Goal: Navigation & Orientation: Find specific page/section

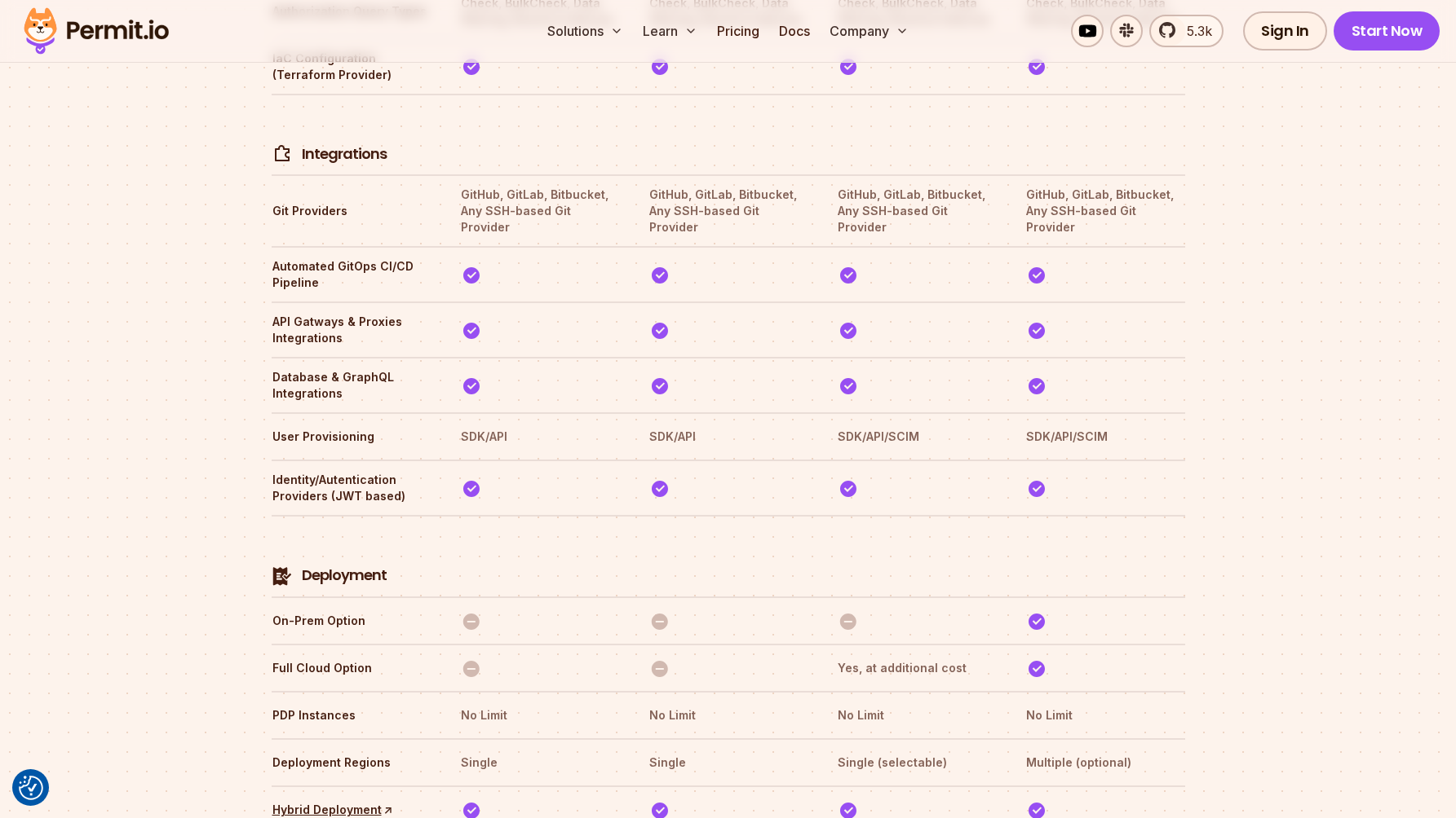
click at [85, 27] on img at bounding box center [97, 31] width 160 height 56
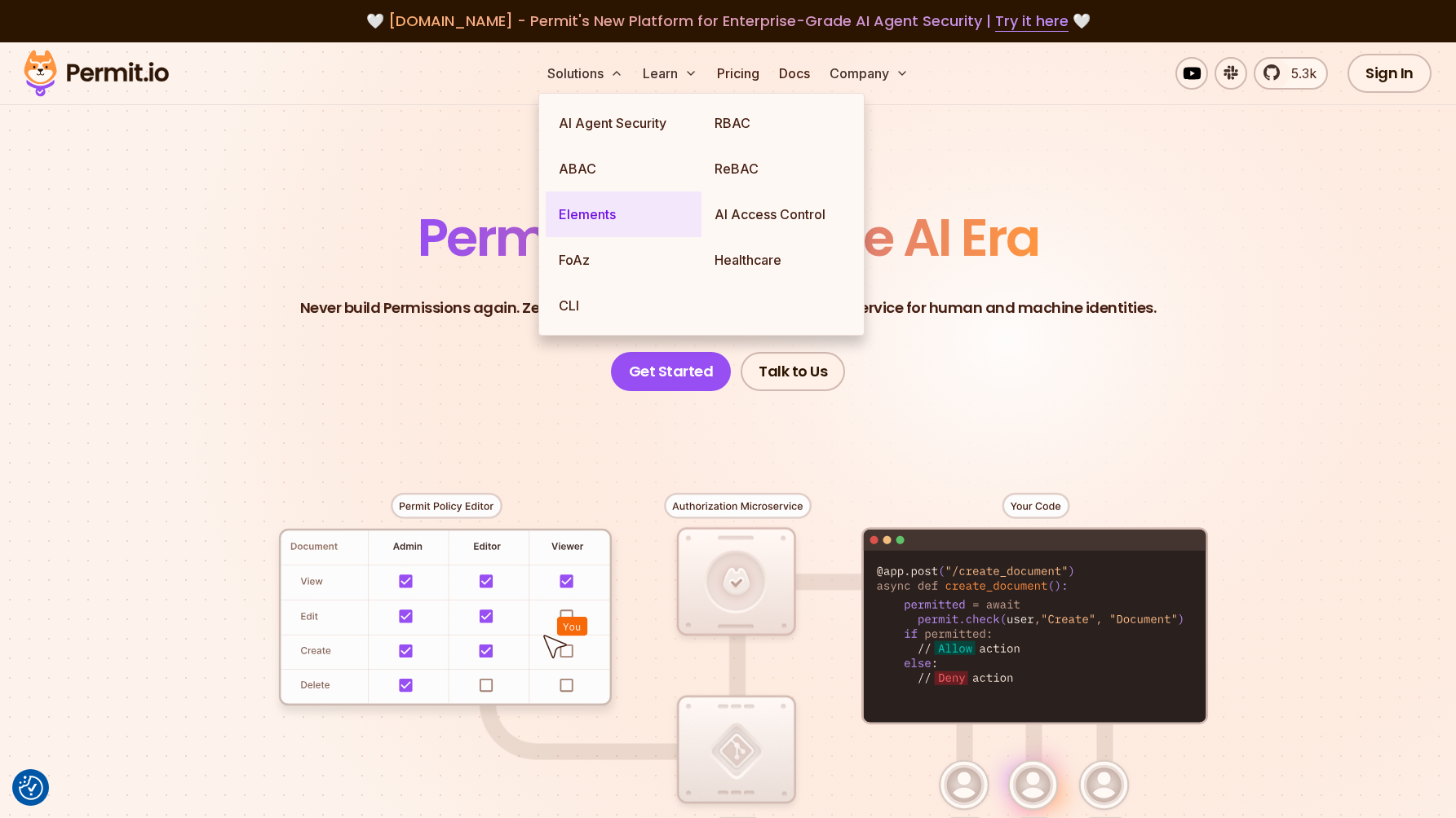
click at [611, 227] on link "Elements" at bounding box center [623, 214] width 156 height 46
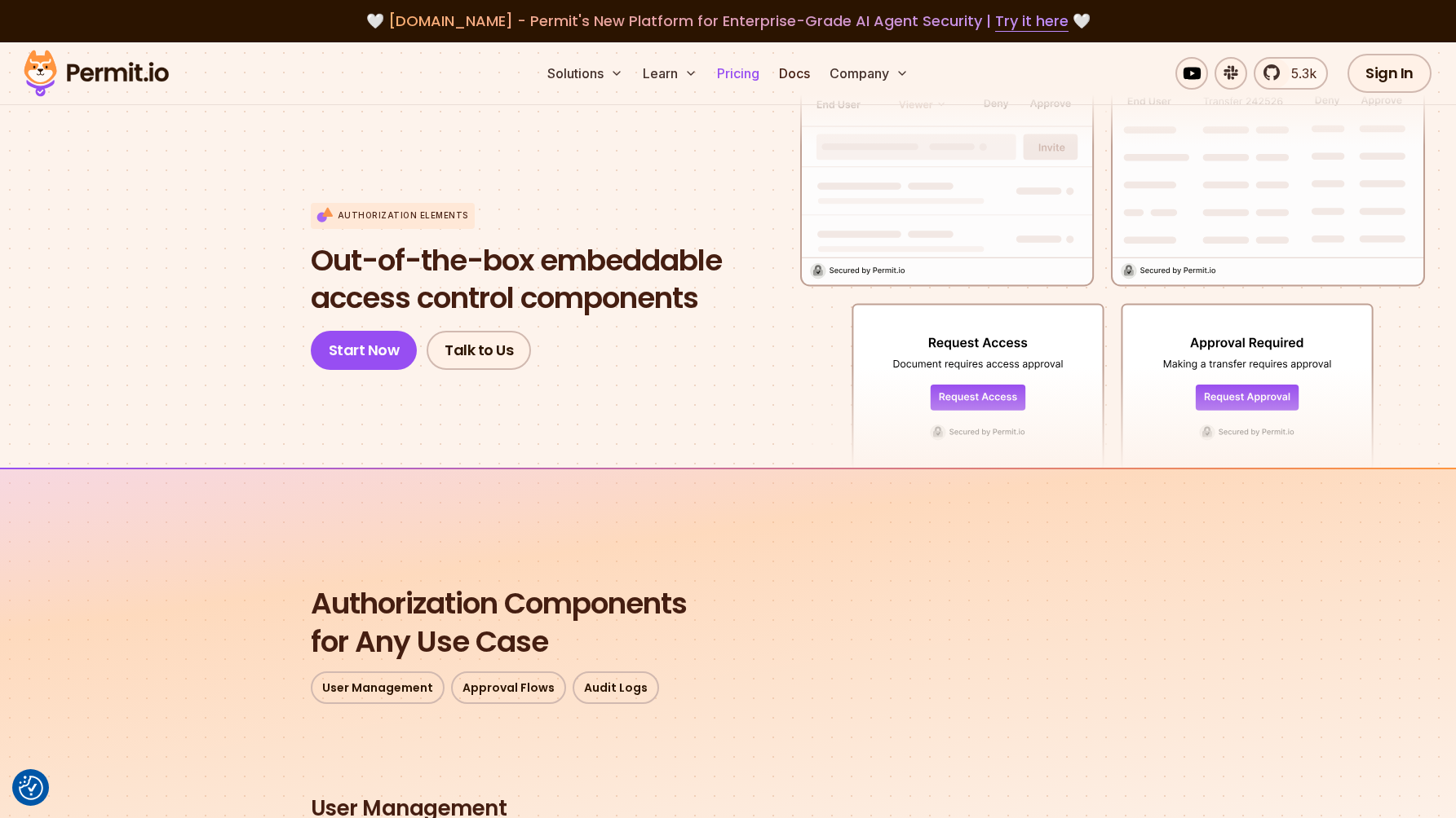
click at [756, 75] on link "Pricing" at bounding box center [738, 73] width 56 height 32
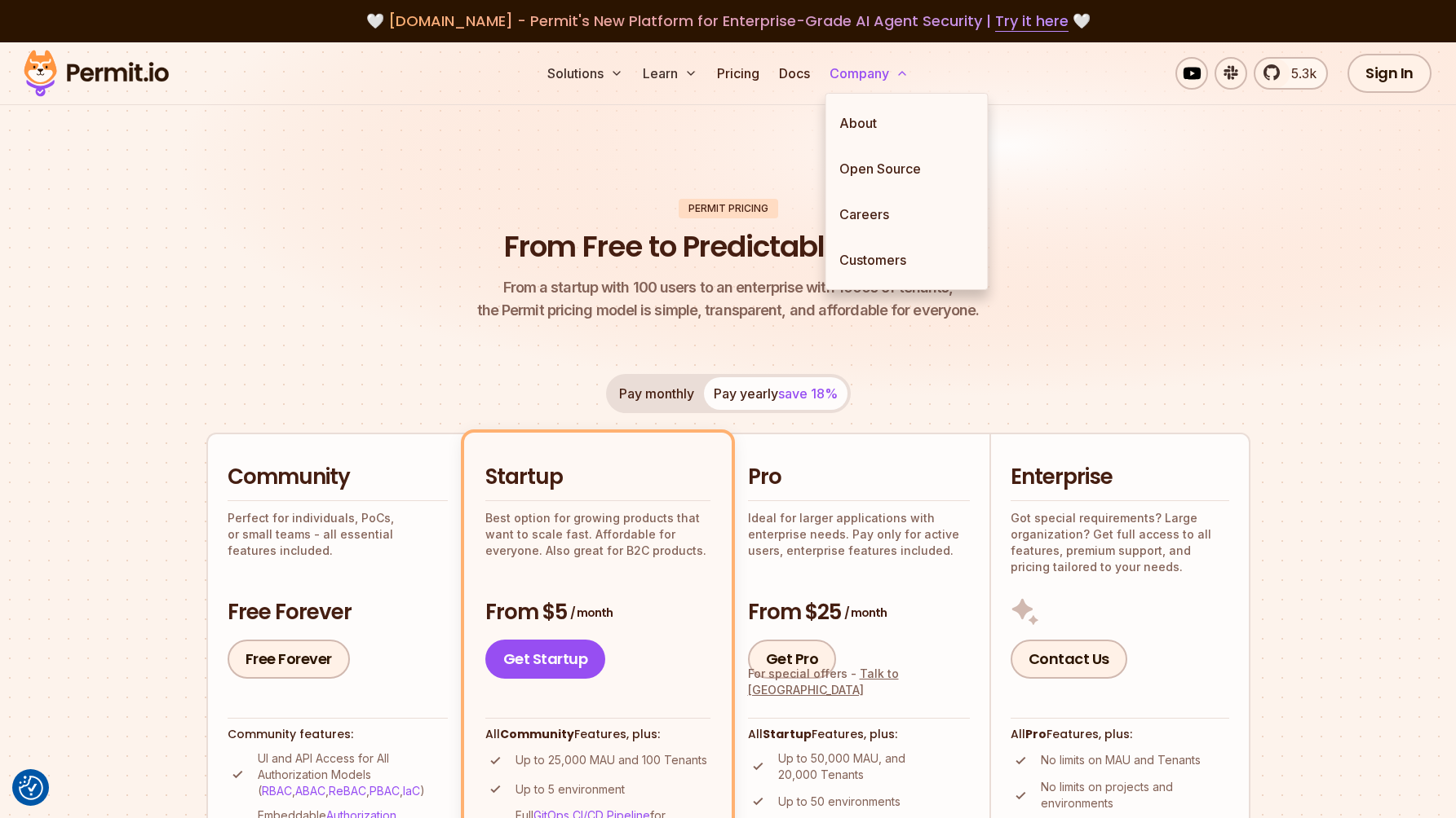
click at [862, 76] on button "Company" at bounding box center [868, 73] width 93 height 32
click at [892, 217] on link "Careers" at bounding box center [907, 214] width 162 height 46
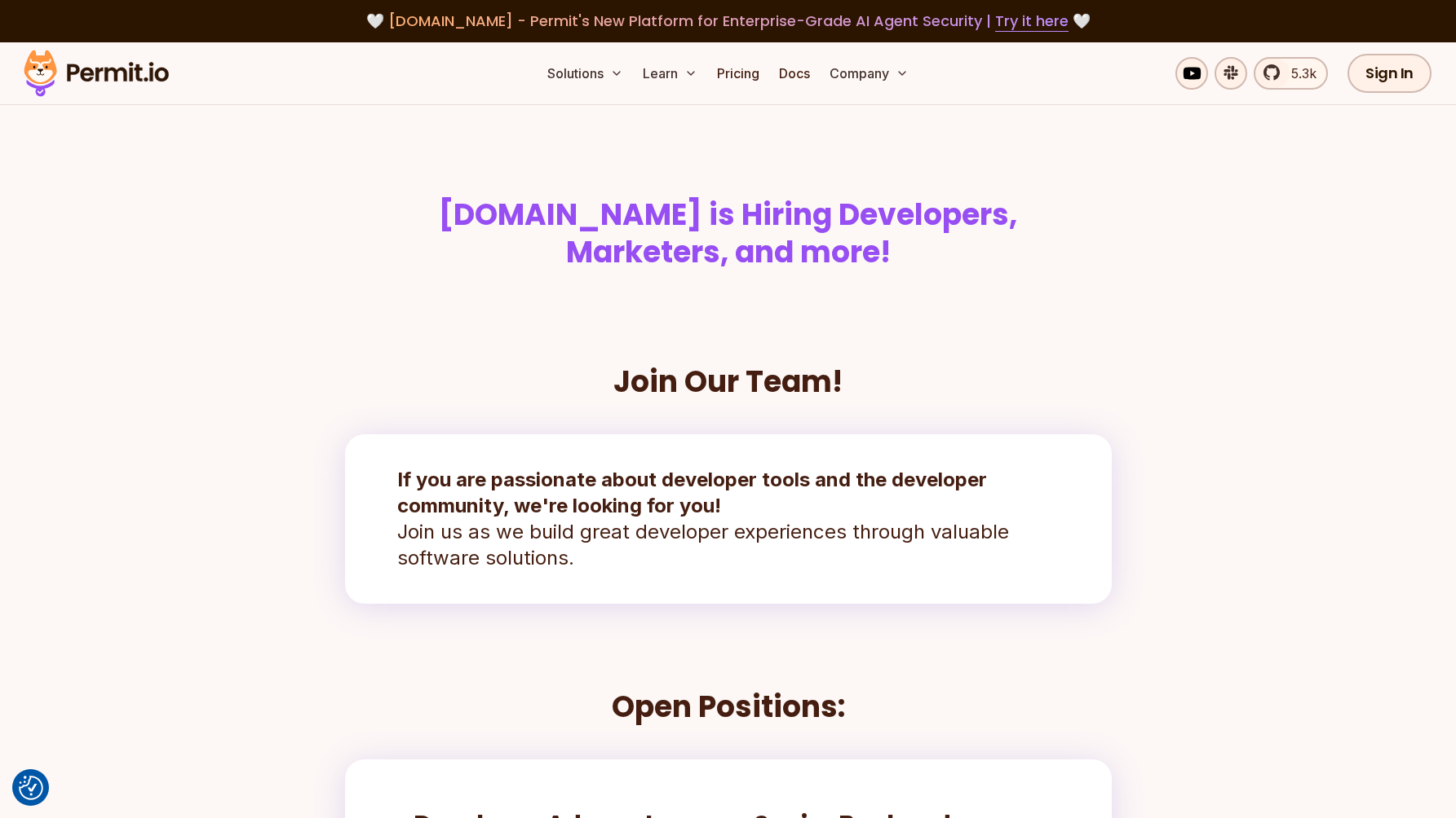
click at [106, 70] on img at bounding box center [97, 73] width 160 height 56
